Goal: Information Seeking & Learning: Learn about a topic

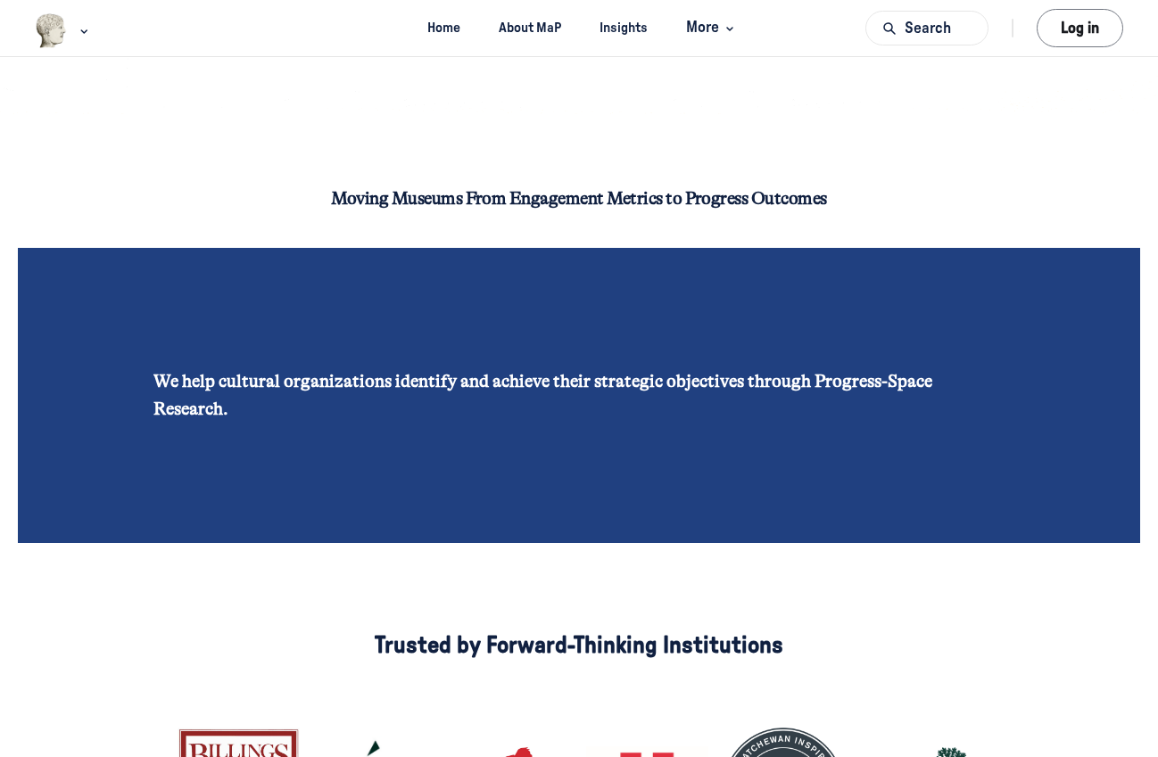
scroll to position [392, 0]
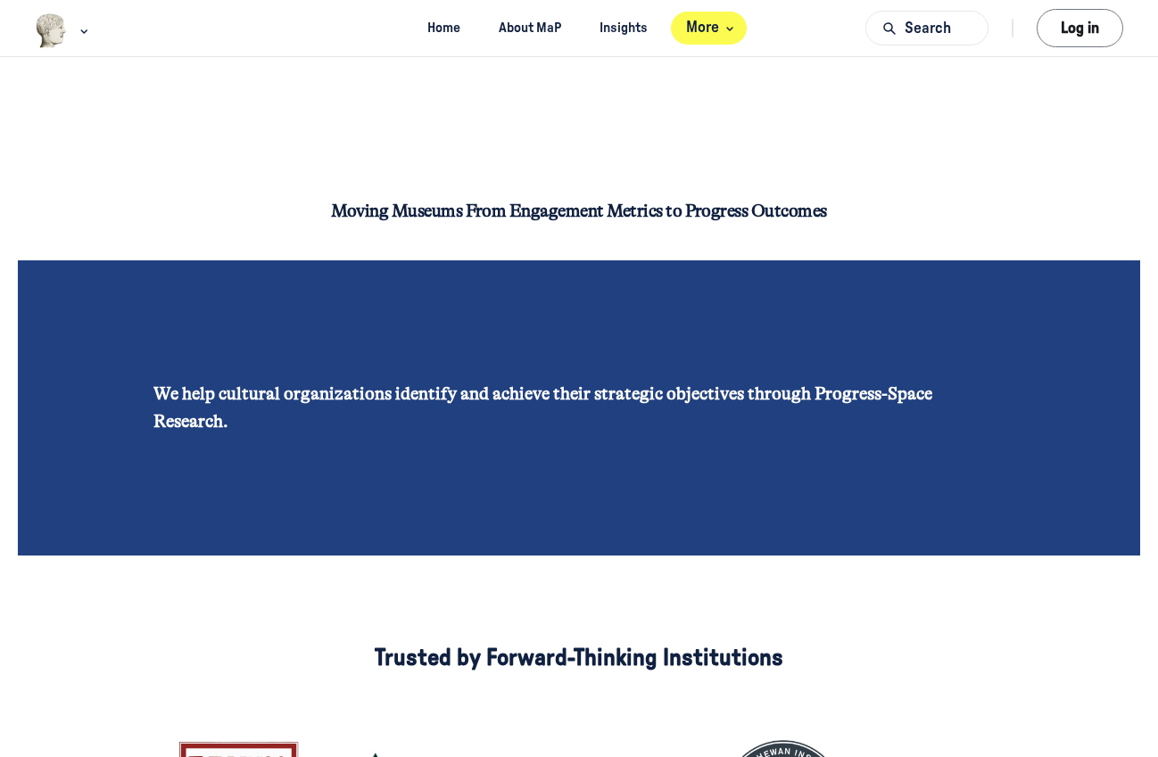
click at [716, 23] on span "More" at bounding box center [712, 28] width 53 height 24
click at [632, 25] on link "Insights" at bounding box center [623, 28] width 79 height 33
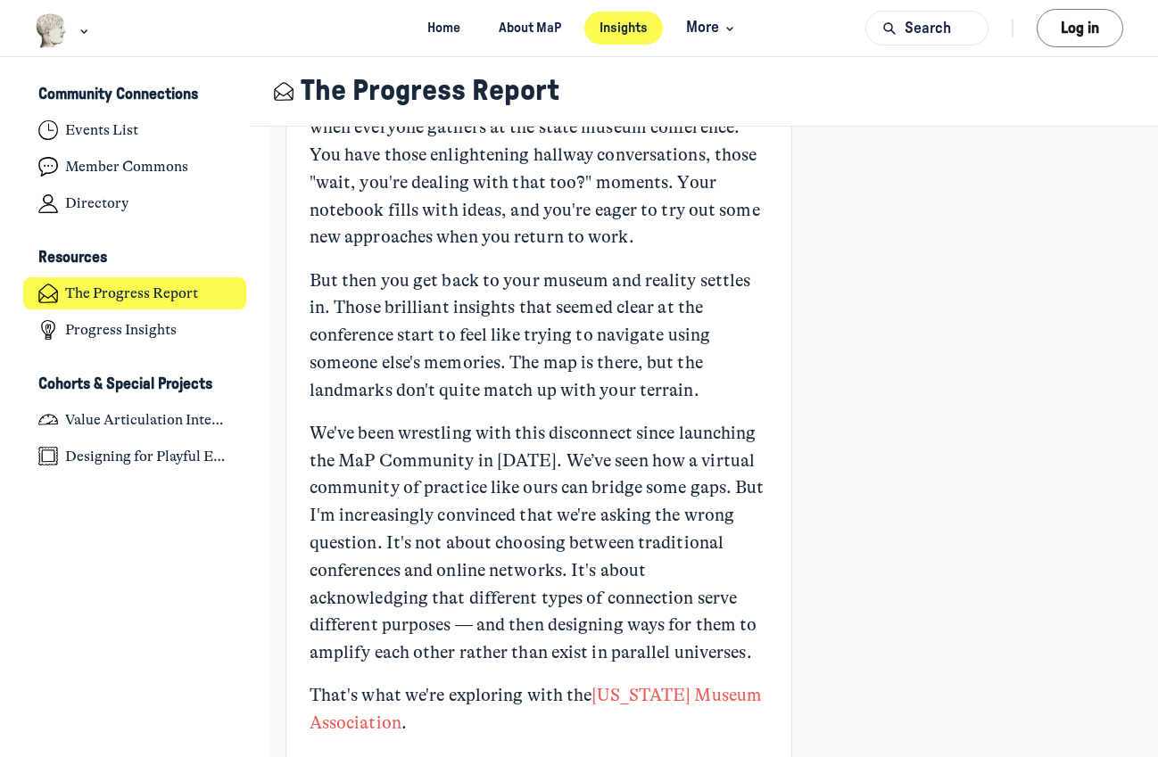
scroll to position [12836, 0]
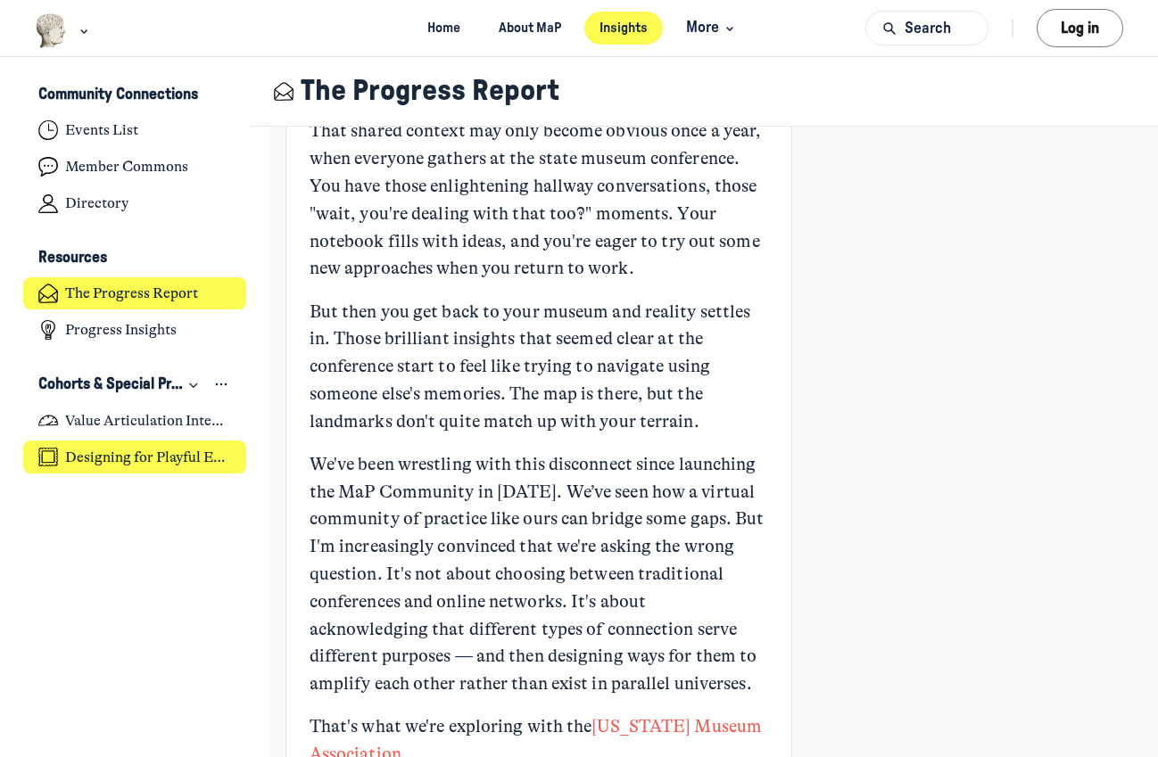
click at [206, 463] on h4 "Designing for Playful Engagement" at bounding box center [148, 458] width 166 height 18
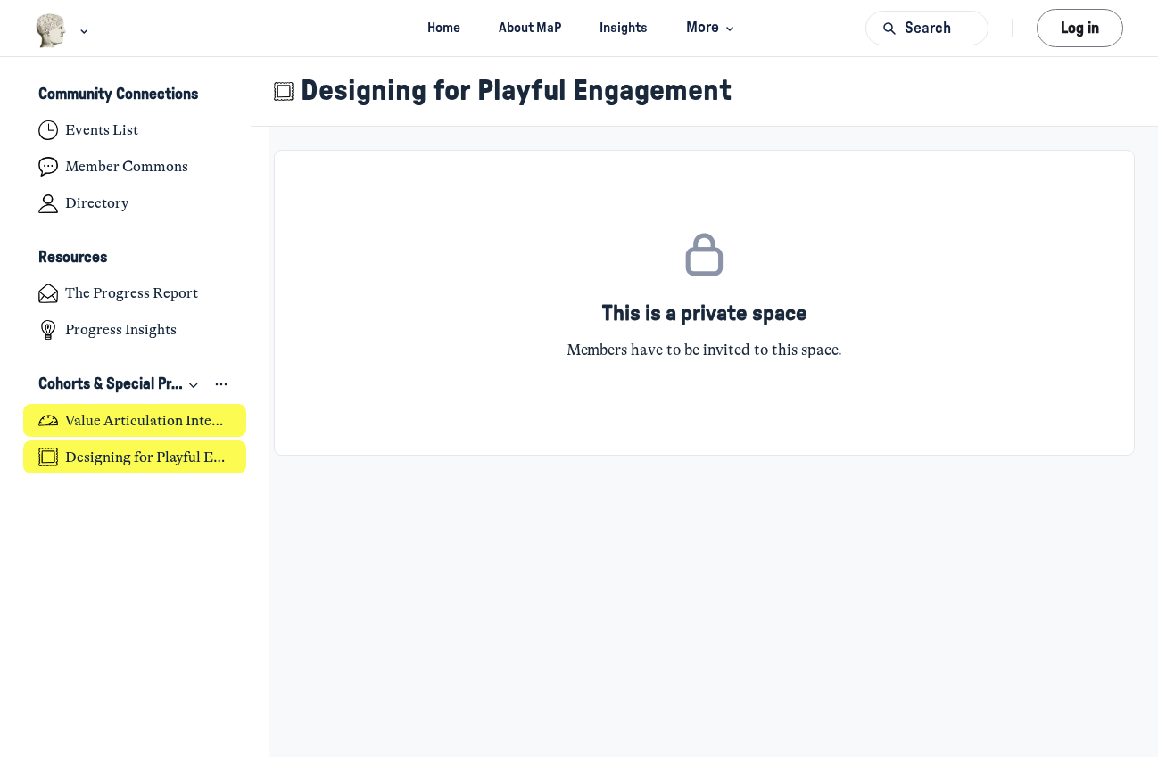
click at [155, 425] on h4 "Value Articulation Intensive (Cultural Leadership Lab)" at bounding box center [148, 421] width 166 height 18
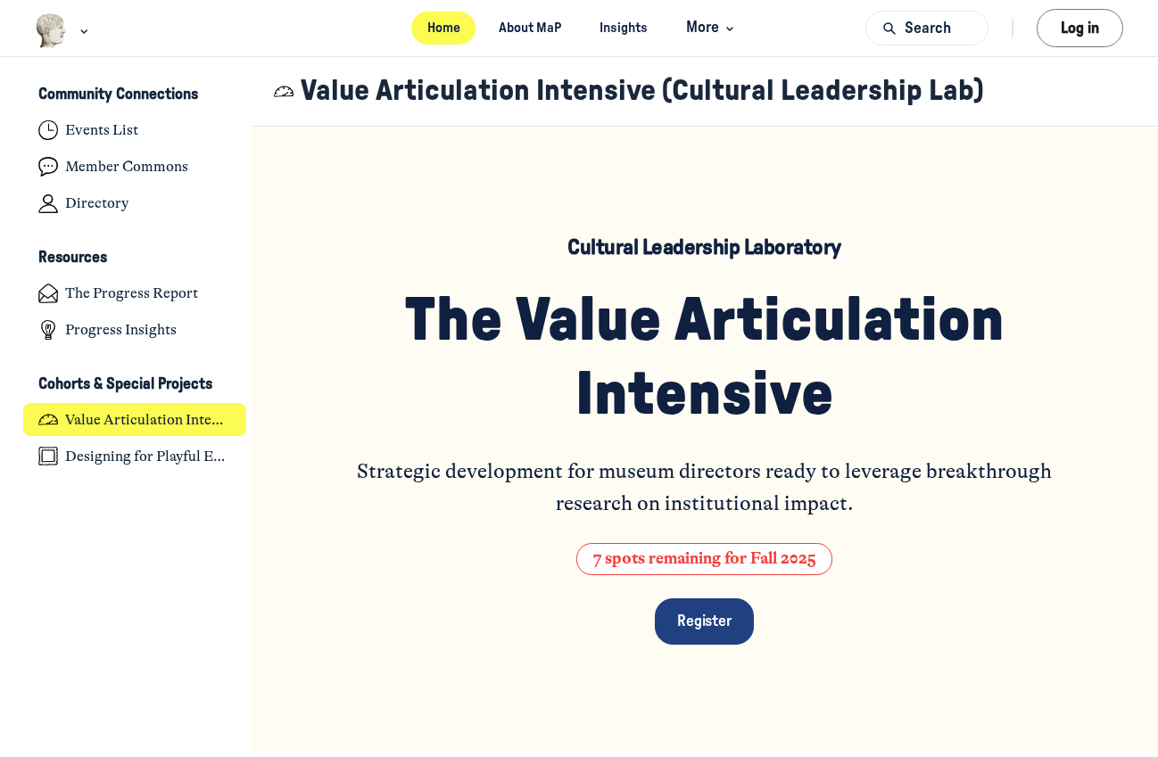
click at [434, 36] on link "Home" at bounding box center [443, 28] width 64 height 33
